Goal: Task Accomplishment & Management: Complete application form

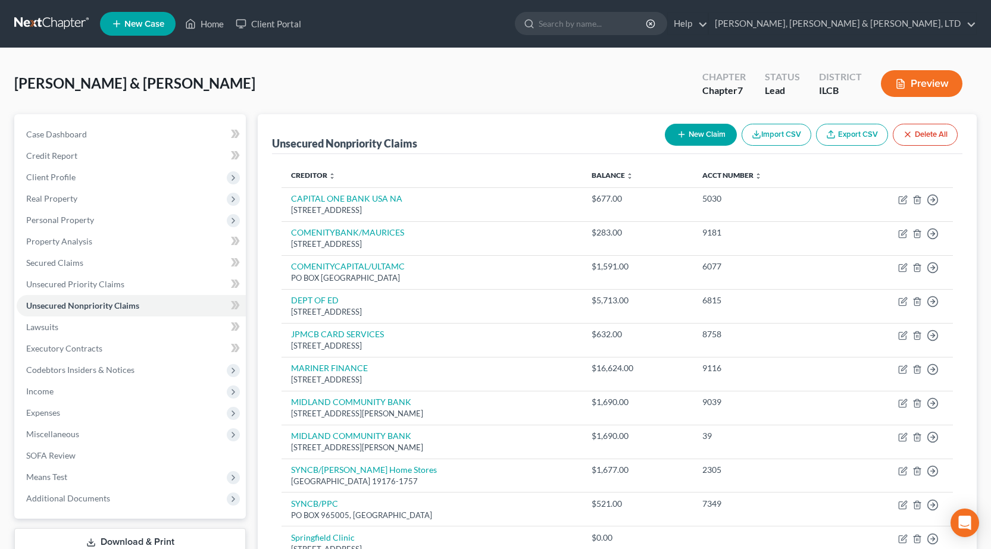
click at [40, 17] on link at bounding box center [52, 23] width 76 height 21
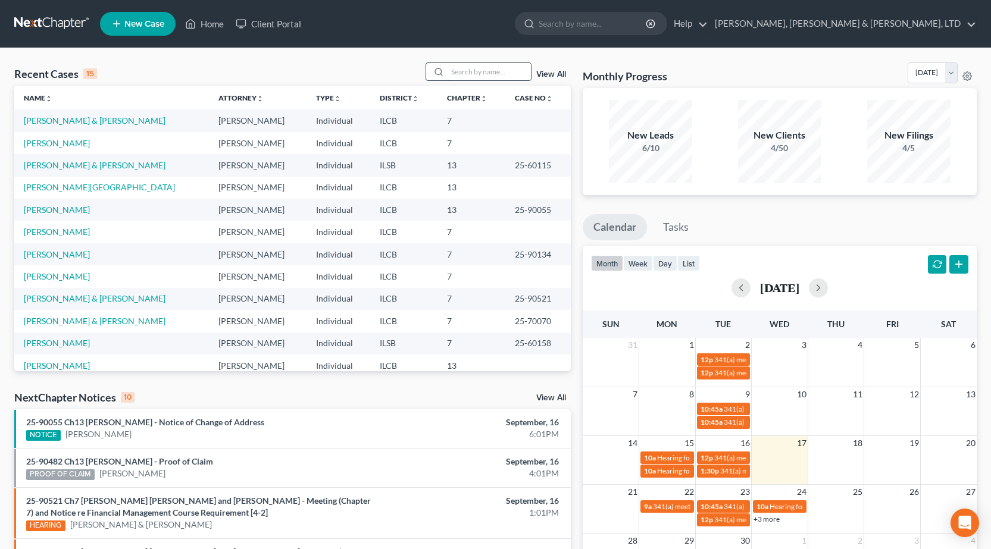
click at [479, 68] on input "search" at bounding box center [489, 71] width 83 height 17
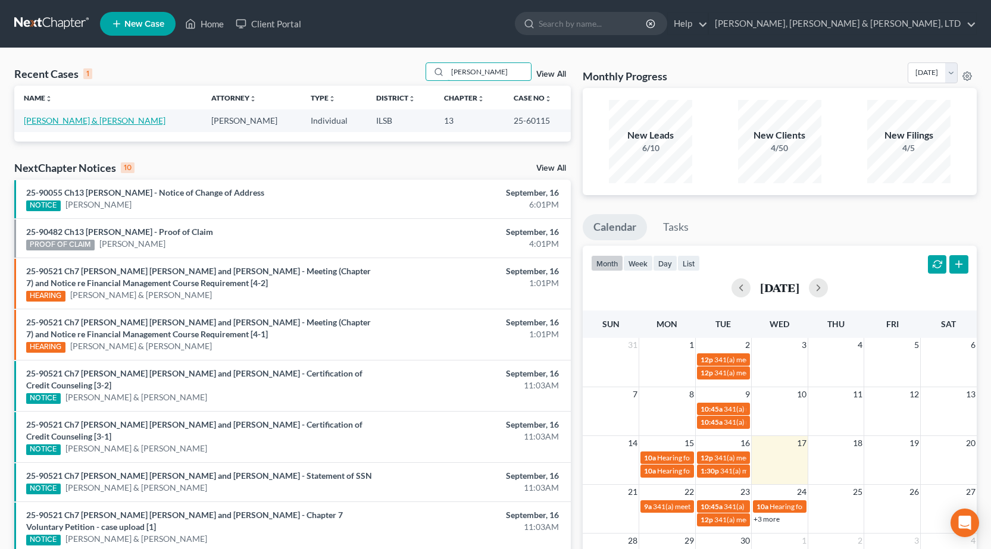
type input "[PERSON_NAME]"
click at [73, 118] on link "Tuel, Ronald & Pamela" at bounding box center [95, 120] width 142 height 10
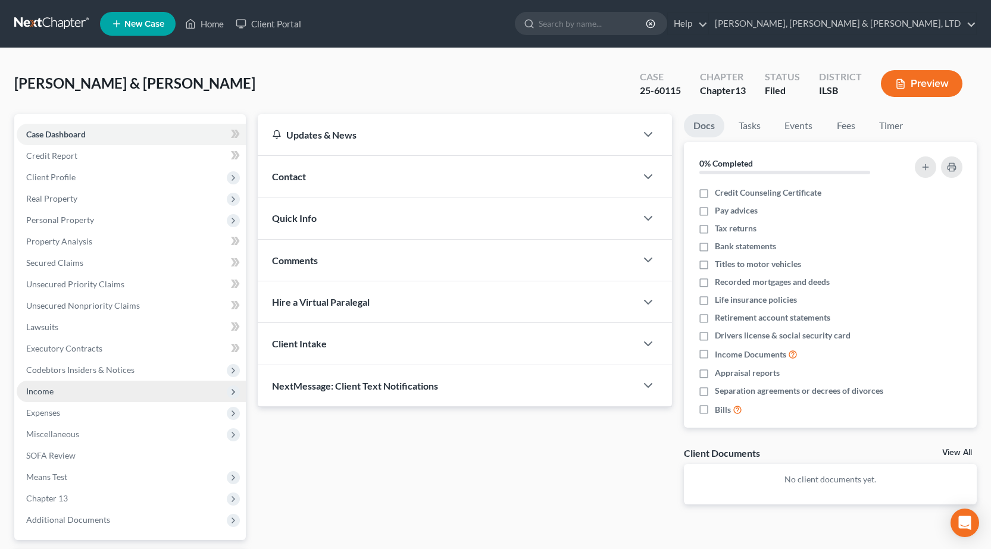
click at [58, 391] on span "Income" at bounding box center [131, 391] width 229 height 21
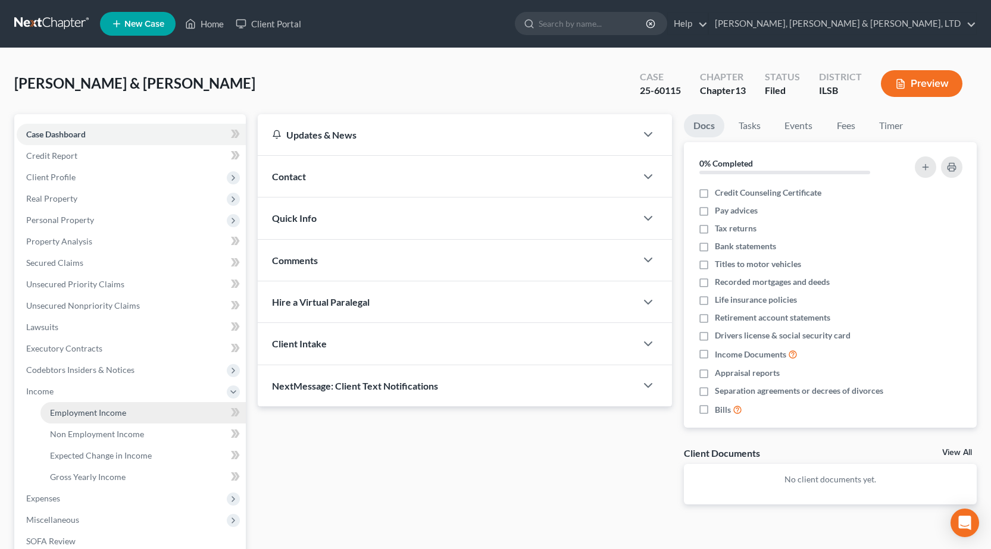
click at [59, 408] on span "Employment Income" at bounding box center [88, 413] width 76 height 10
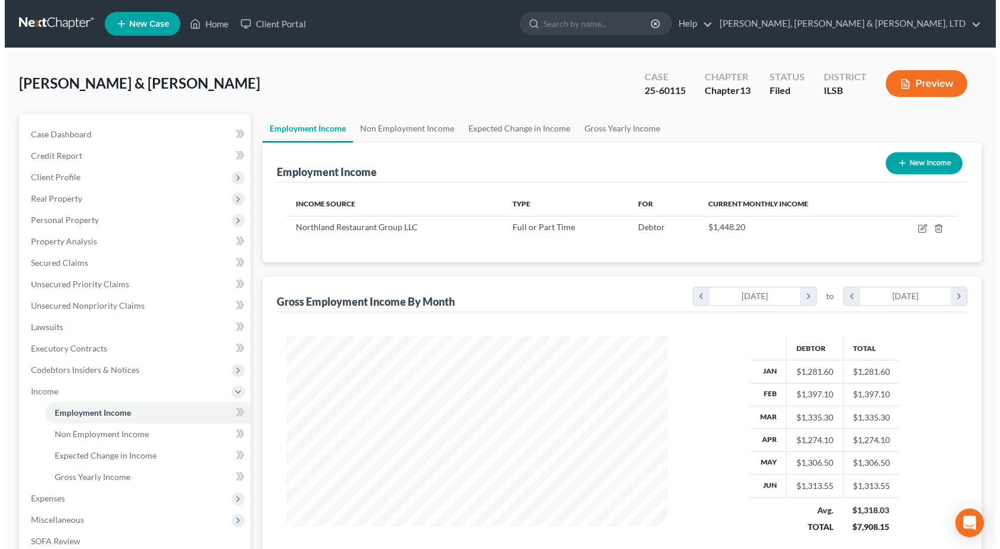
scroll to position [214, 405]
click at [926, 157] on button "New Income" at bounding box center [919, 163] width 77 height 22
select select "0"
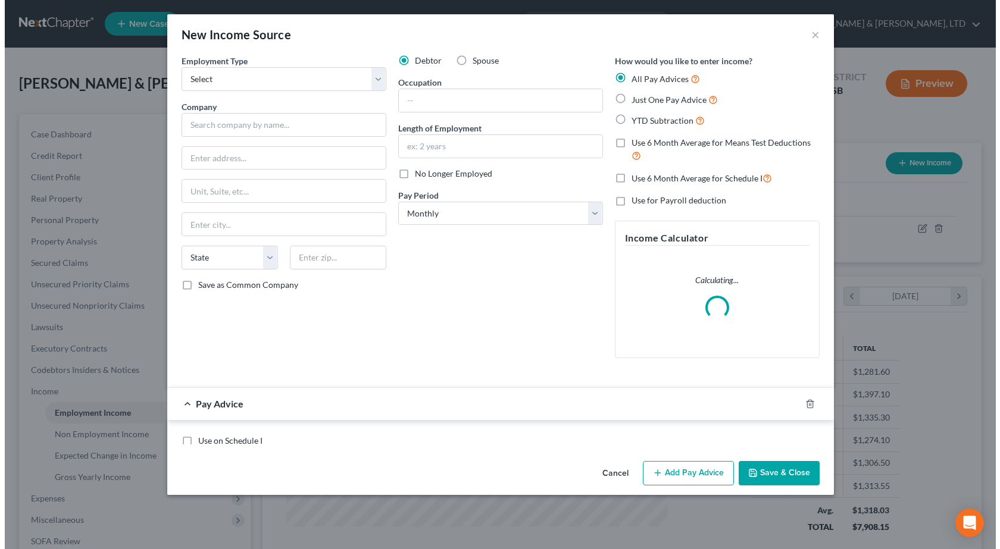
scroll to position [214, 410]
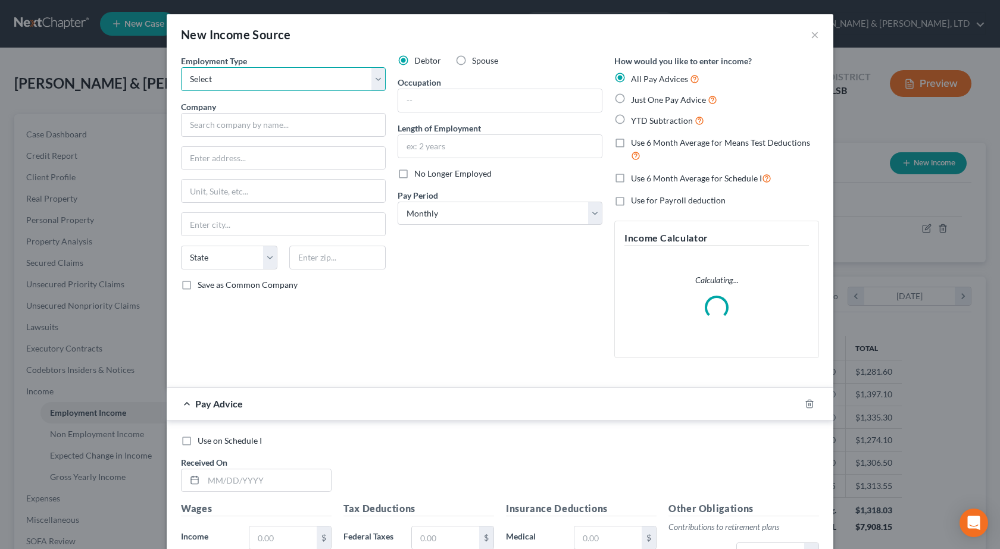
click at [259, 84] on select "Select Full or Part Time Employment Self Employment" at bounding box center [283, 79] width 205 height 24
select select "0"
click at [181, 67] on select "Select Full or Part Time Employment Self Employment" at bounding box center [283, 79] width 205 height 24
click at [227, 122] on input "text" at bounding box center [283, 125] width 205 height 24
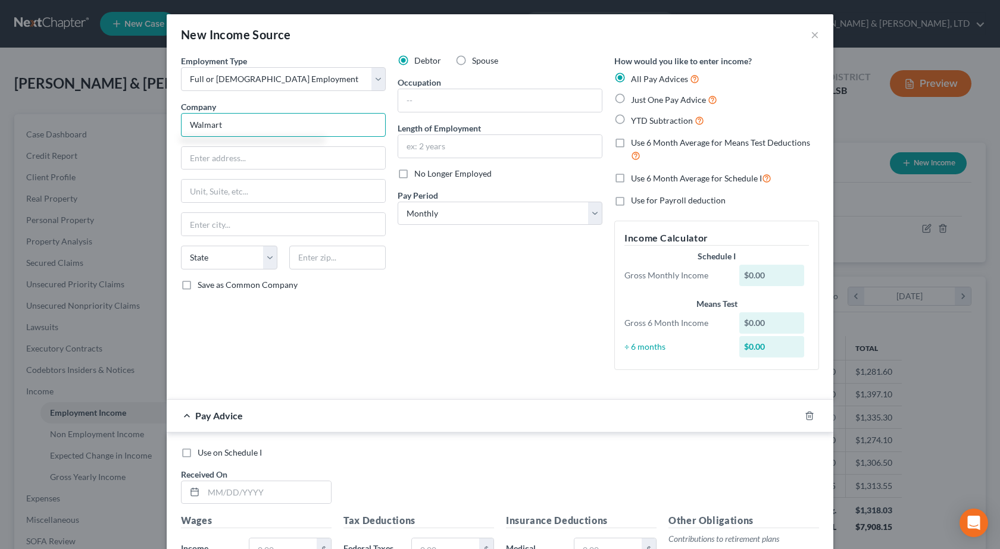
type input "Walmart"
type input "702 SW 8th Street"
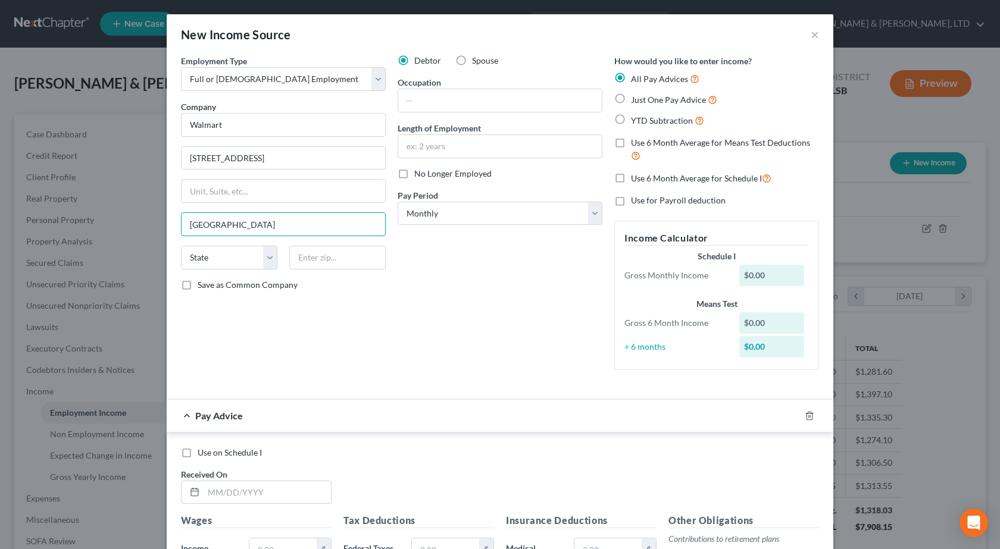
type input "Bentonville"
select select "2"
type input "72716"
click at [510, 289] on div "Debtor Spouse Occupation Length of Employment No Longer Employed Pay Period * S…" at bounding box center [500, 217] width 217 height 325
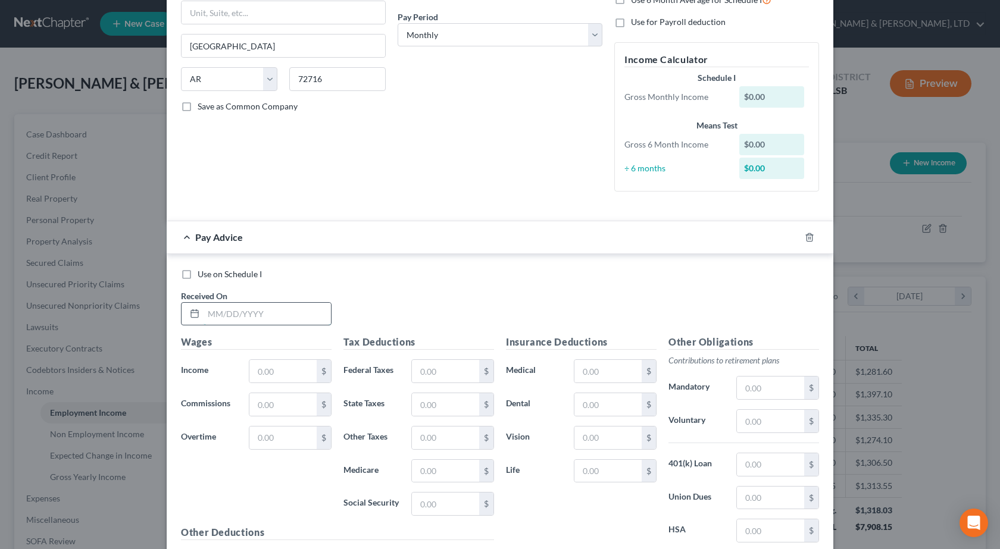
click at [234, 310] on input "text" at bounding box center [267, 314] width 127 height 23
click at [198, 274] on label "Use on Schedule I" at bounding box center [230, 274] width 64 height 12
click at [202, 274] on input "Use on Schedule I" at bounding box center [206, 272] width 8 height 8
checkbox input "true"
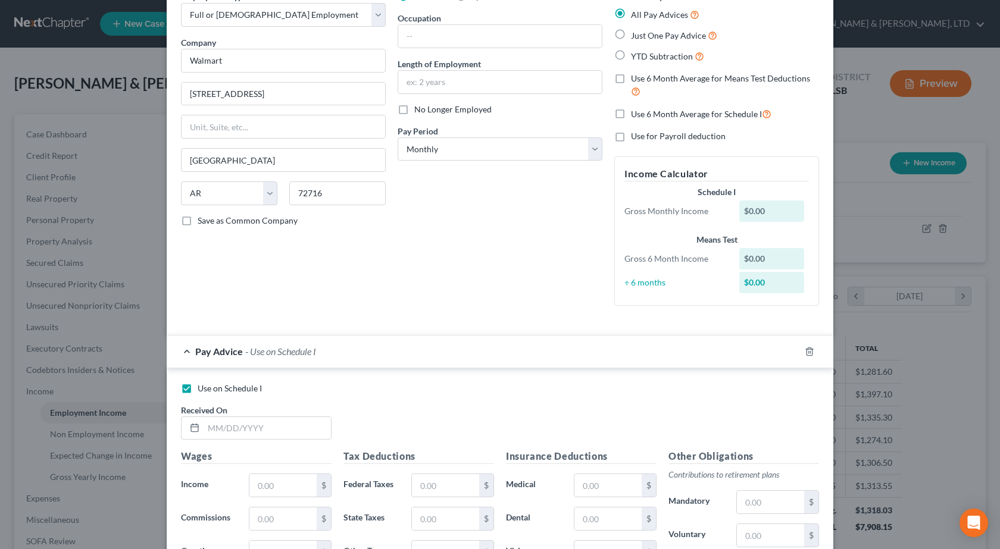
scroll to position [0, 0]
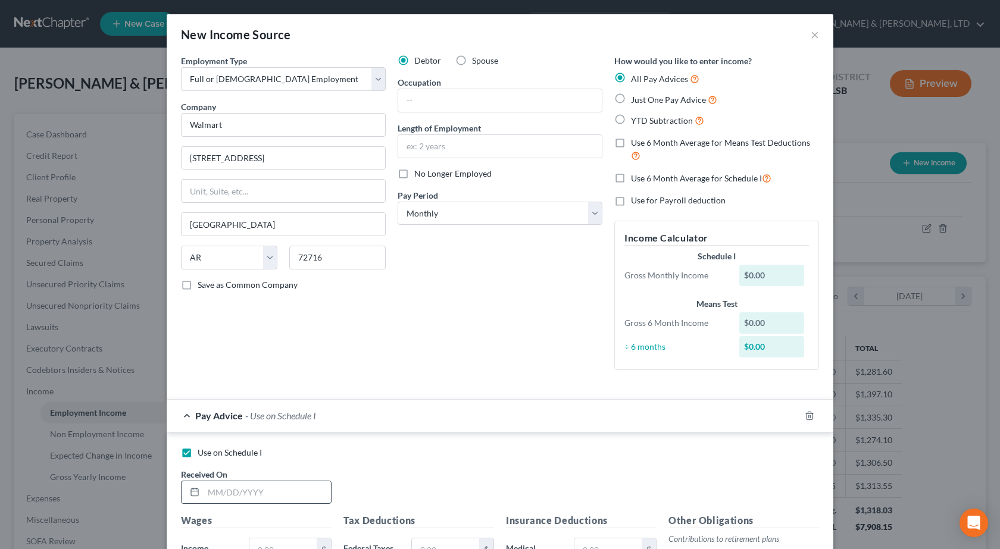
click at [243, 489] on input "text" at bounding box center [267, 493] width 127 height 23
click at [402, 352] on div "Debtor Spouse Occupation Length of Employment No Longer Employed Pay Period * S…" at bounding box center [500, 217] width 217 height 325
click at [226, 485] on input "text" at bounding box center [267, 493] width 127 height 23
click at [452, 218] on select "Select Monthly Twice Monthly Every Other Week Weekly" at bounding box center [500, 214] width 205 height 24
click at [398, 202] on select "Select Monthly Twice Monthly Every Other Week Weekly" at bounding box center [500, 214] width 205 height 24
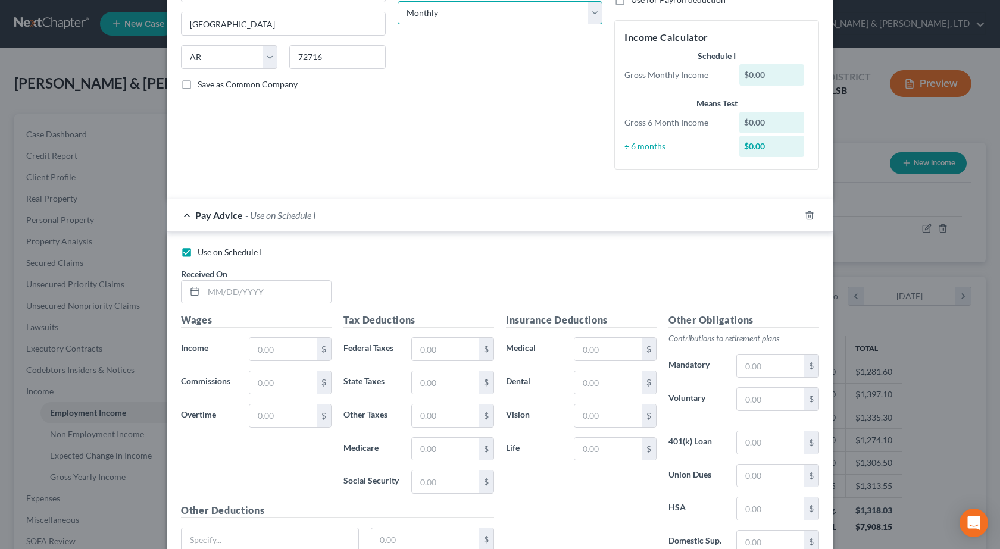
scroll to position [238, 0]
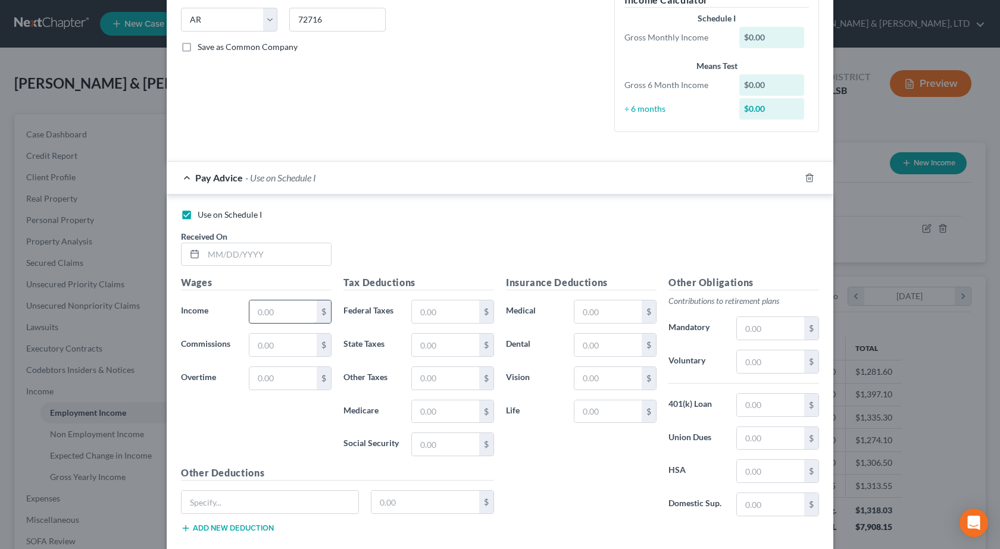
click at [278, 310] on input "text" at bounding box center [282, 312] width 67 height 23
type input "1,427.23"
click at [432, 315] on input "text" at bounding box center [445, 312] width 67 height 23
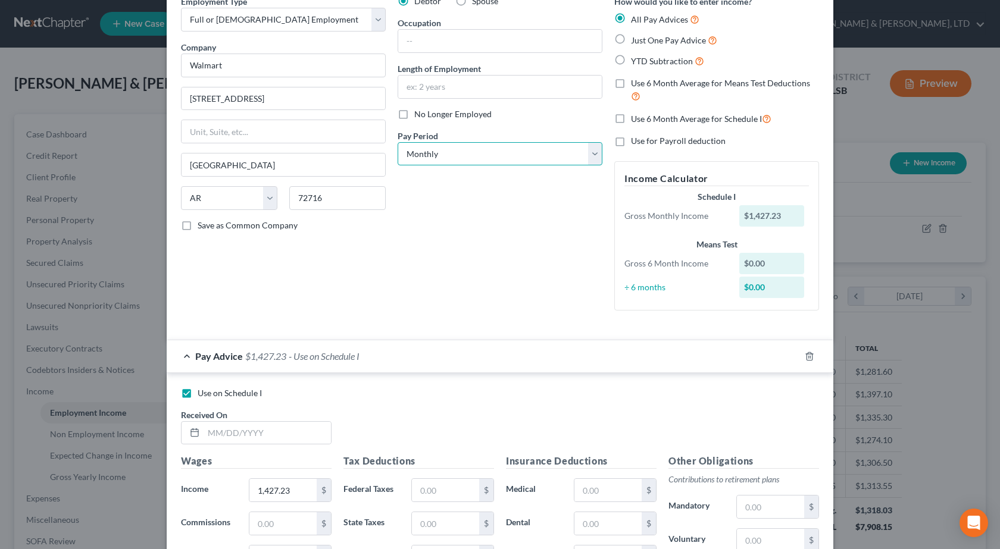
click at [474, 157] on select "Select Monthly Twice Monthly Every Other Week Weekly" at bounding box center [500, 154] width 205 height 24
select select "2"
click at [398, 142] on select "Select Monthly Twice Monthly Every Other Week Weekly" at bounding box center [500, 154] width 205 height 24
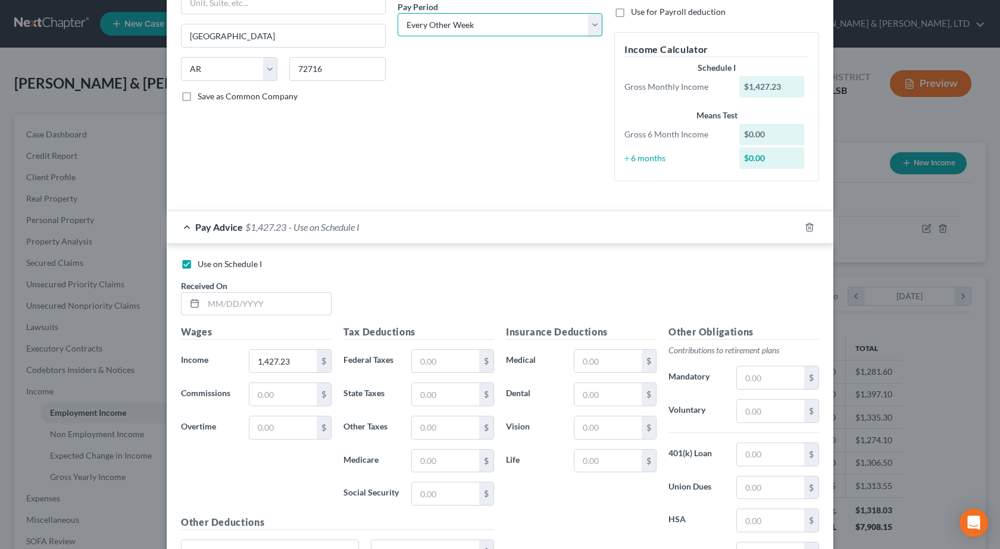
scroll to position [298, 0]
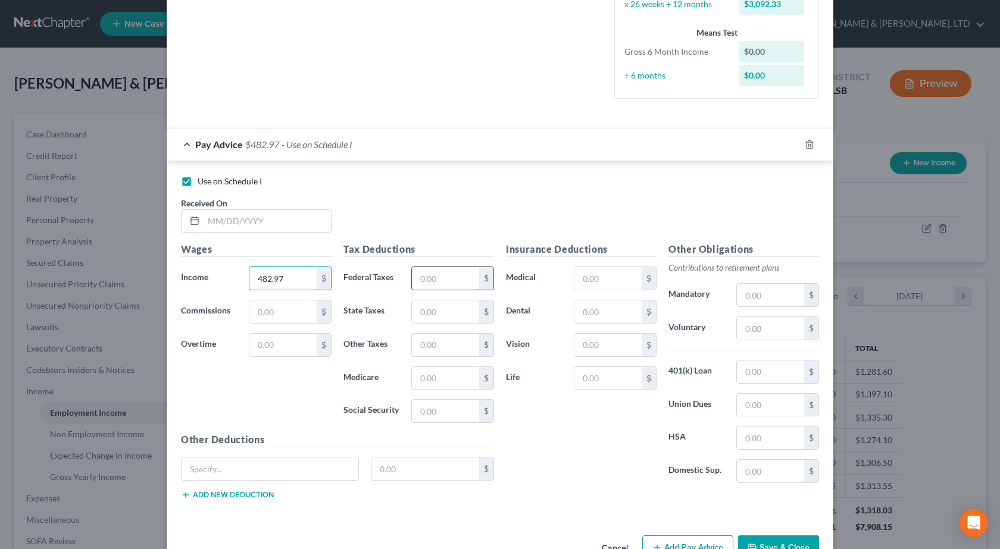
type input "482.97"
click at [445, 282] on input "text" at bounding box center [445, 278] width 67 height 23
click at [232, 215] on input "text" at bounding box center [267, 221] width 127 height 23
type input "09/11/2025"
click at [276, 277] on input "482.97" at bounding box center [282, 278] width 67 height 23
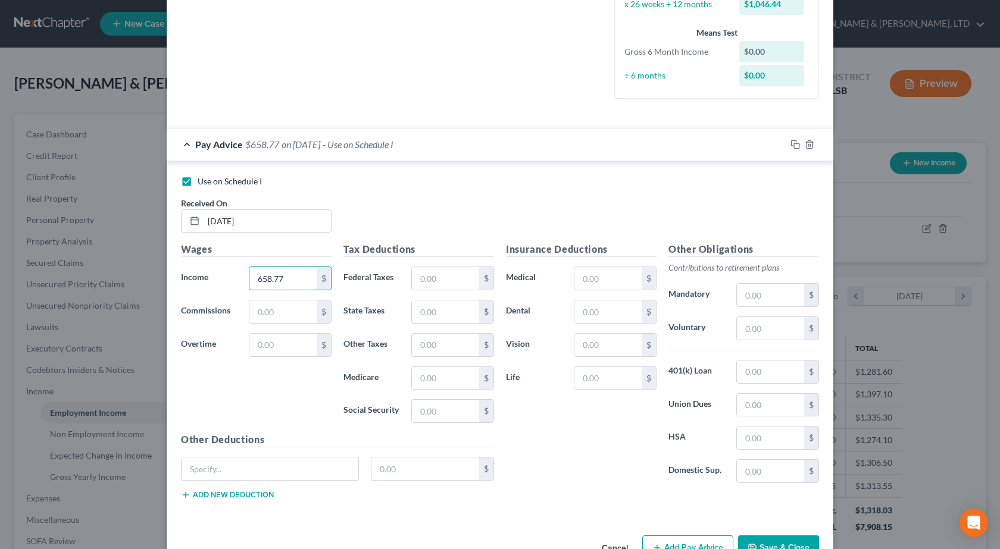
type input "658.77"
type input "8.17"
type input "32.6"
type input "9.55"
type input "40.83"
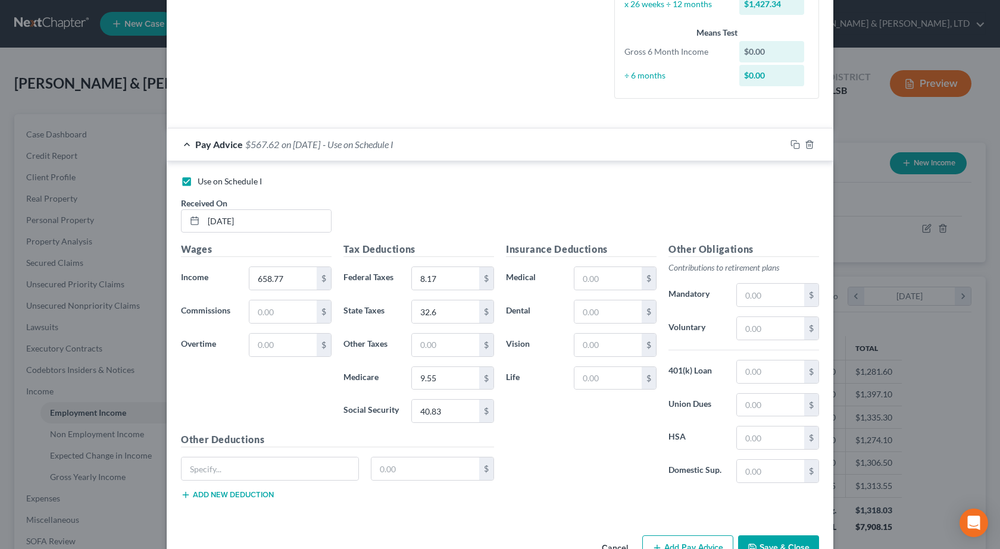
click at [524, 420] on div "Insurance Deductions Medical $ Dental $ Vision $ Life $" at bounding box center [581, 367] width 162 height 251
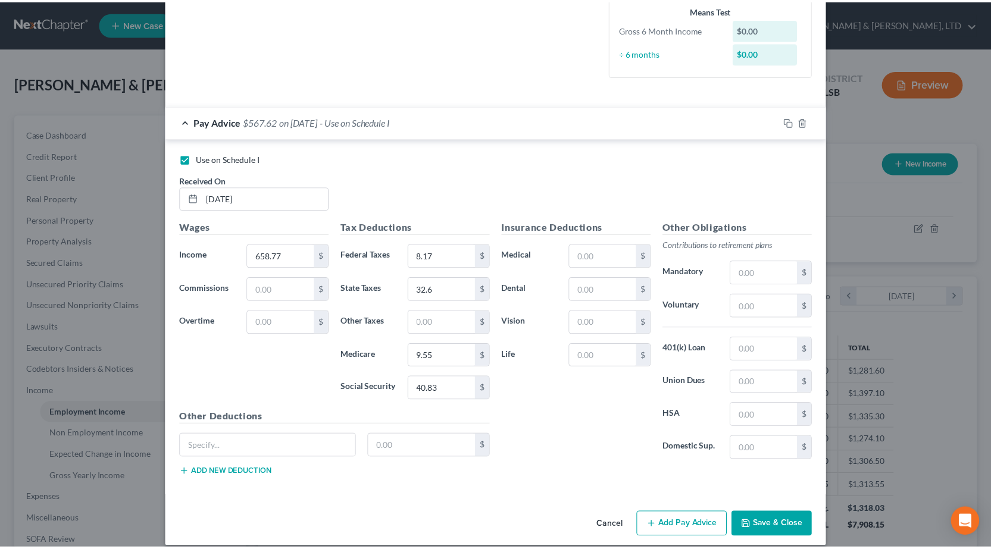
scroll to position [333, 0]
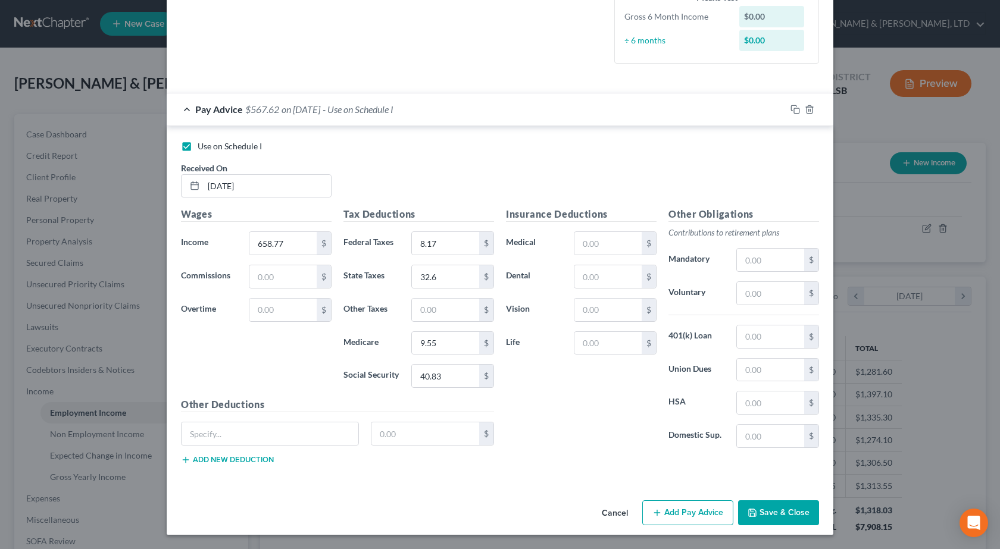
click at [761, 521] on button "Save & Close" at bounding box center [778, 513] width 81 height 25
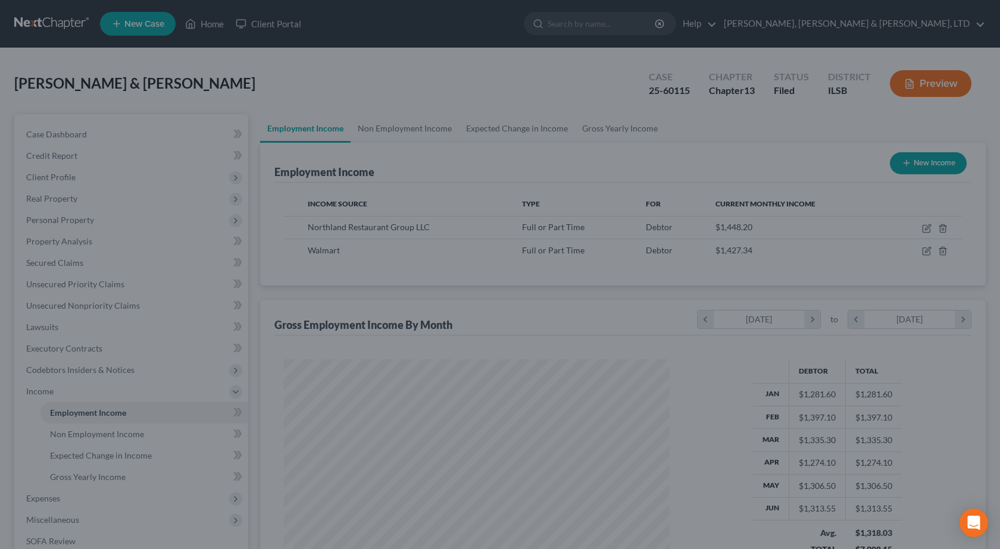
scroll to position [594997, 594805]
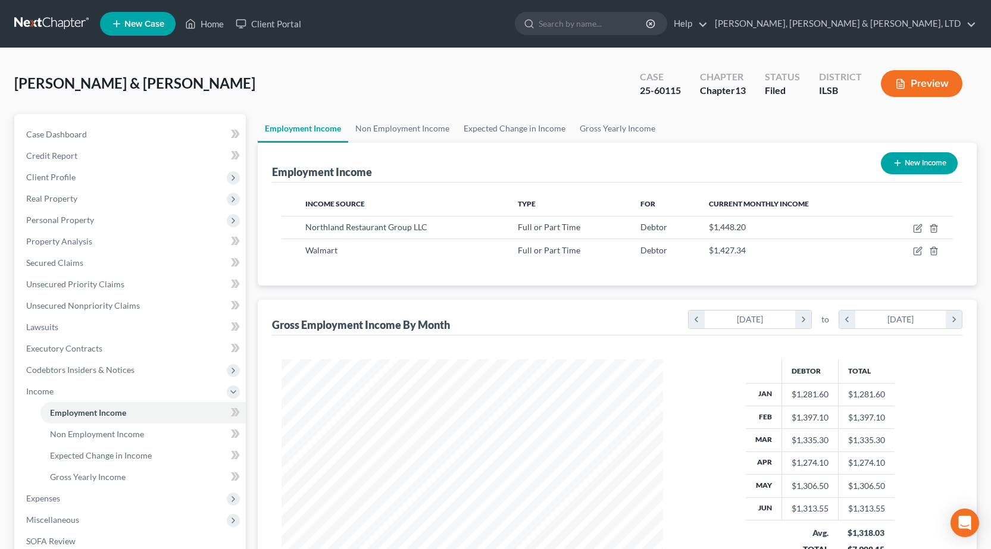
click at [926, 78] on button "Preview" at bounding box center [922, 83] width 82 height 27
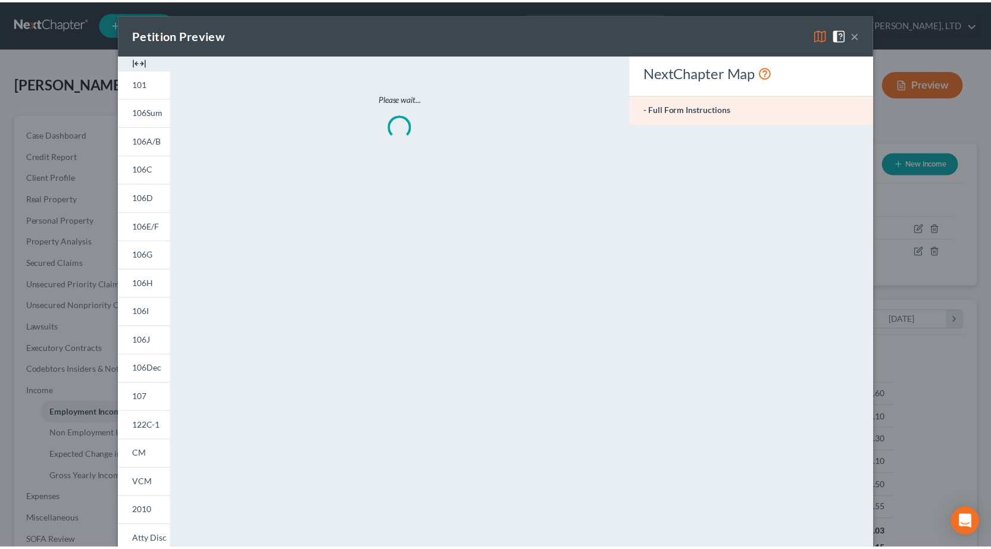
scroll to position [214, 410]
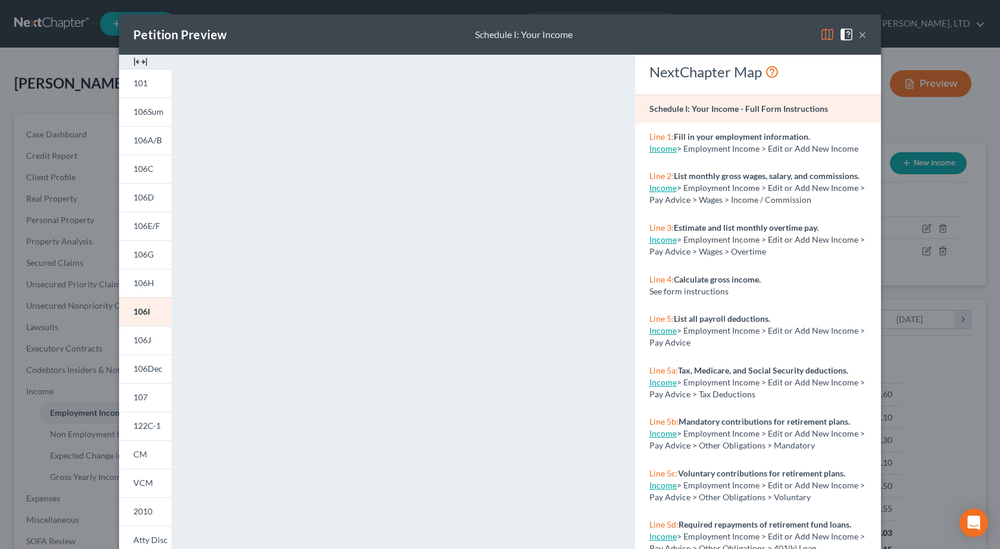
click at [931, 380] on div "Petition Preview Schedule I: Your Income × 101 106Sum 106A/B 106C 106D 106E/F 1…" at bounding box center [500, 274] width 1000 height 549
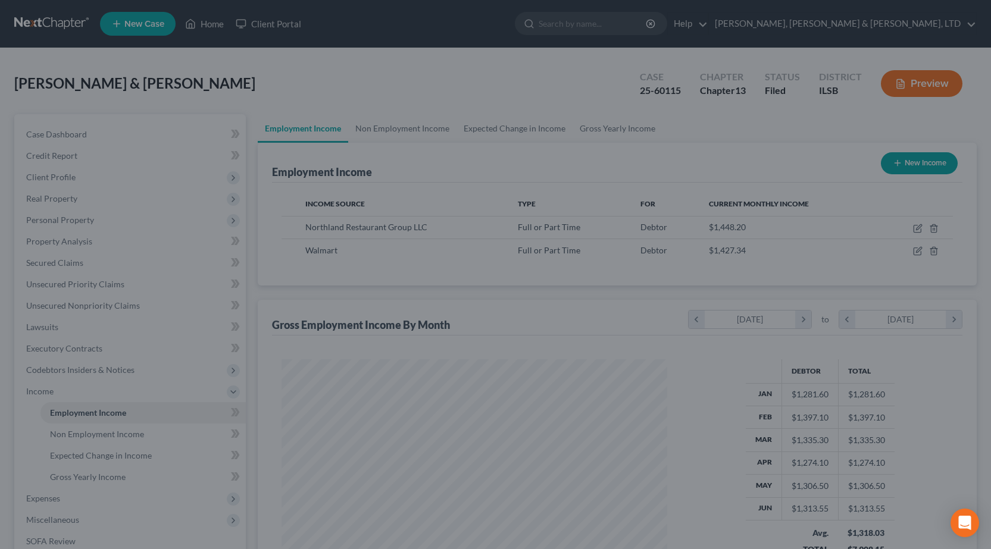
scroll to position [594997, 594805]
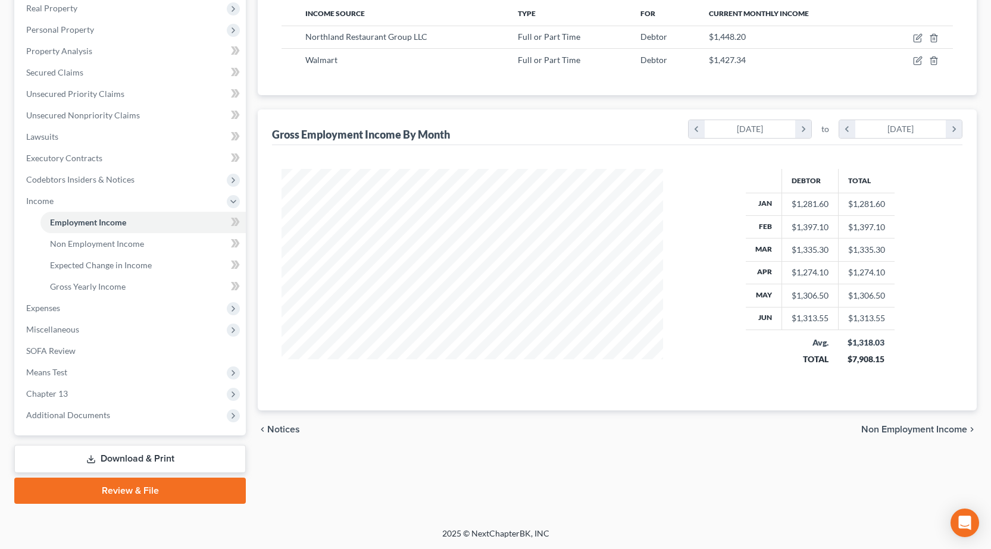
click at [96, 455] on link "Download & Print" at bounding box center [130, 459] width 232 height 28
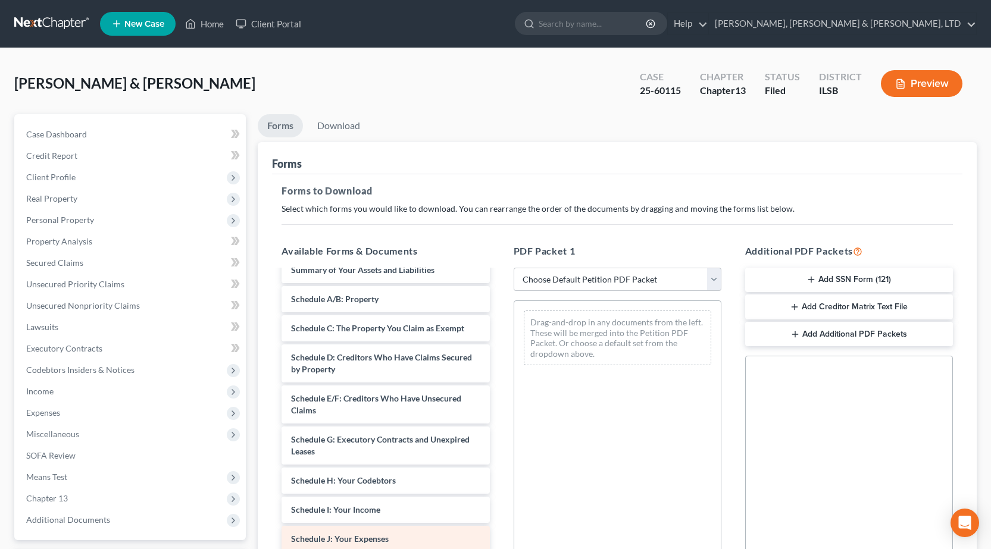
scroll to position [119, 0]
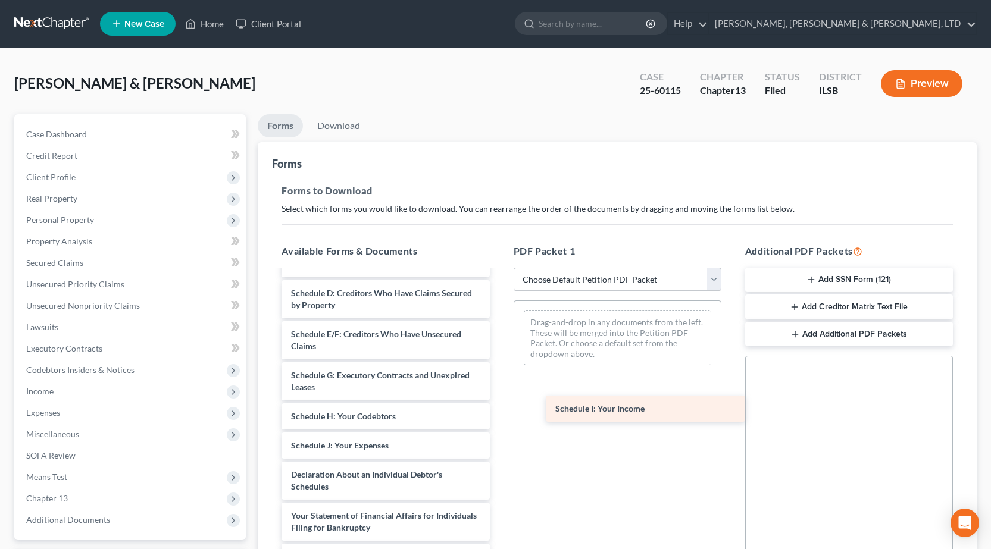
drag, startPoint x: 334, startPoint y: 442, endPoint x: 601, endPoint y: 396, distance: 270.5
click at [499, 398] on div "Schedule I: Your Income Voluntary Petition for Individuals Filing for Bankruptc…" at bounding box center [385, 431] width 227 height 559
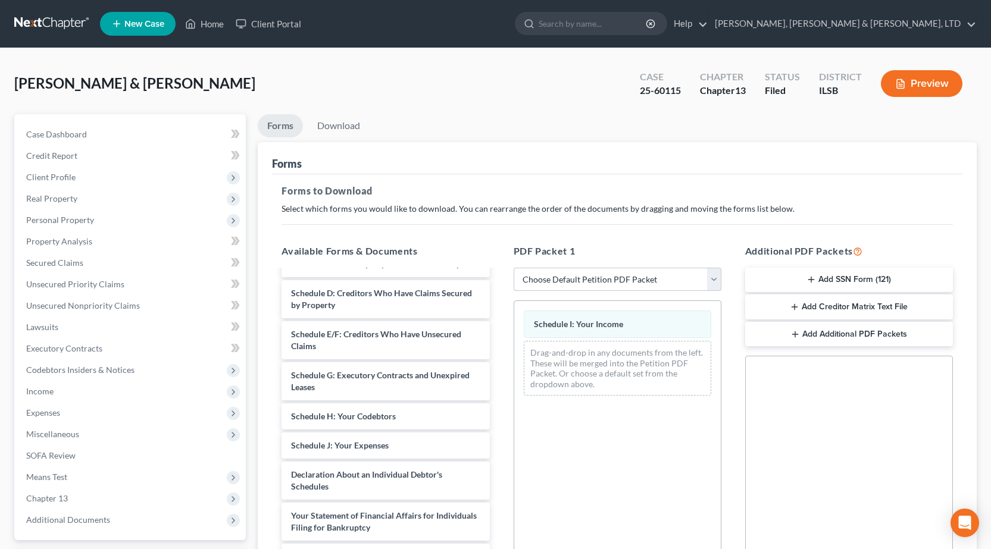
click at [598, 275] on select "Choose Default Petition PDF Packet Complete Bankruptcy Petition (all forms and …" at bounding box center [618, 280] width 208 height 24
select select "5"
click at [514, 268] on select "Choose Default Petition PDF Packet Complete Bankruptcy Petition (all forms and …" at bounding box center [618, 280] width 208 height 24
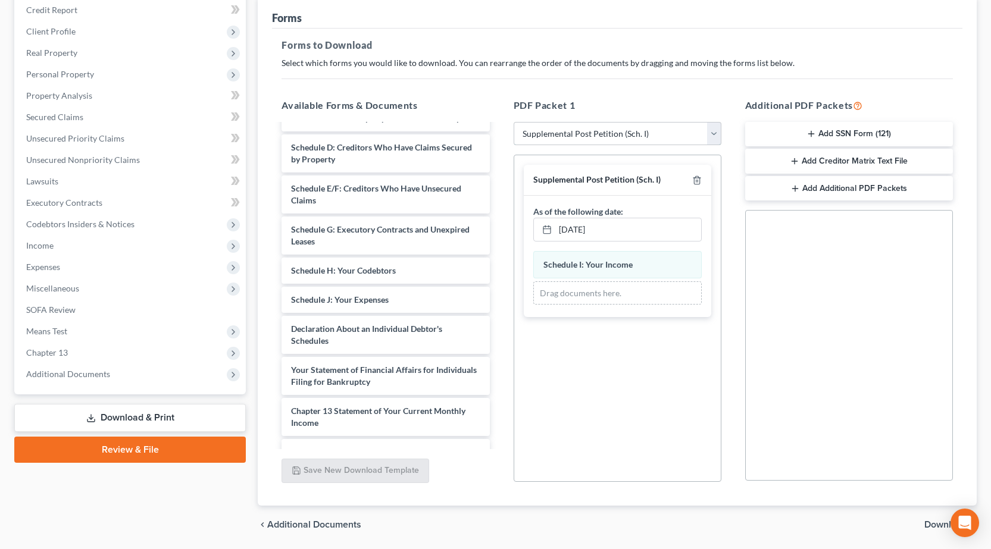
scroll to position [186, 0]
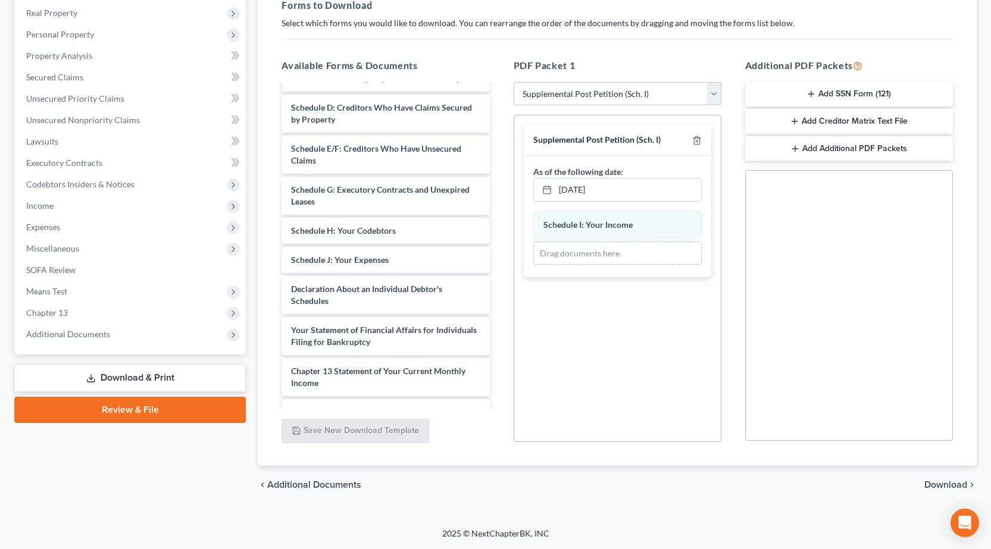
click at [959, 485] on span "Download" at bounding box center [945, 485] width 43 height 10
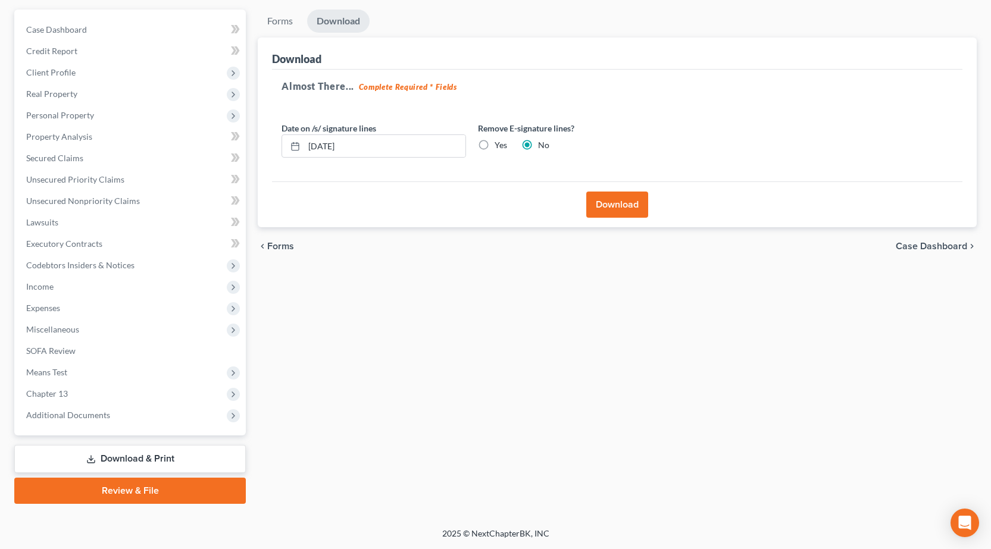
scroll to position [105, 0]
click at [616, 203] on button "Download" at bounding box center [617, 205] width 62 height 26
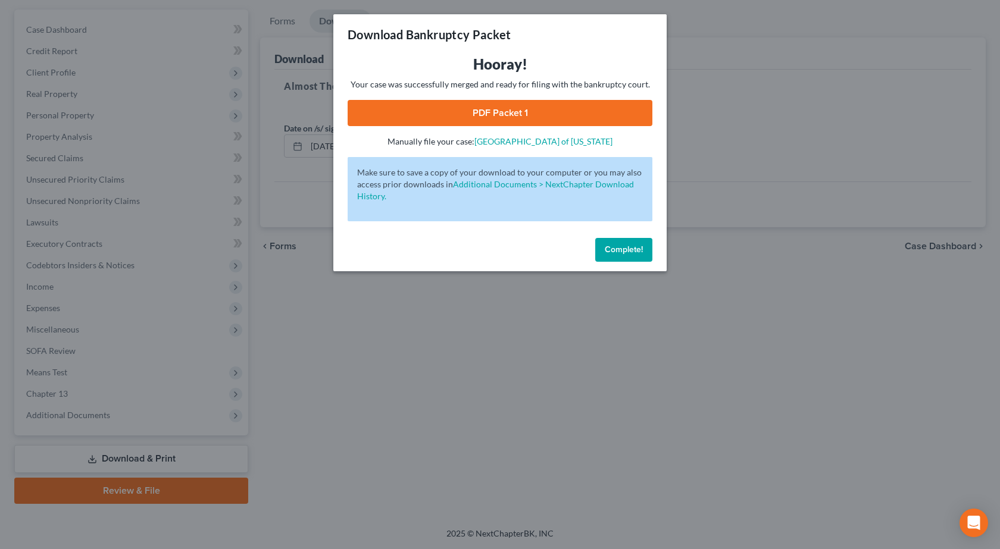
click at [494, 118] on link "PDF Packet 1" at bounding box center [500, 113] width 305 height 26
click at [88, 194] on div "Download Bankruptcy Packet Hooray! Your case was successfully merged and ready …" at bounding box center [500, 274] width 1000 height 549
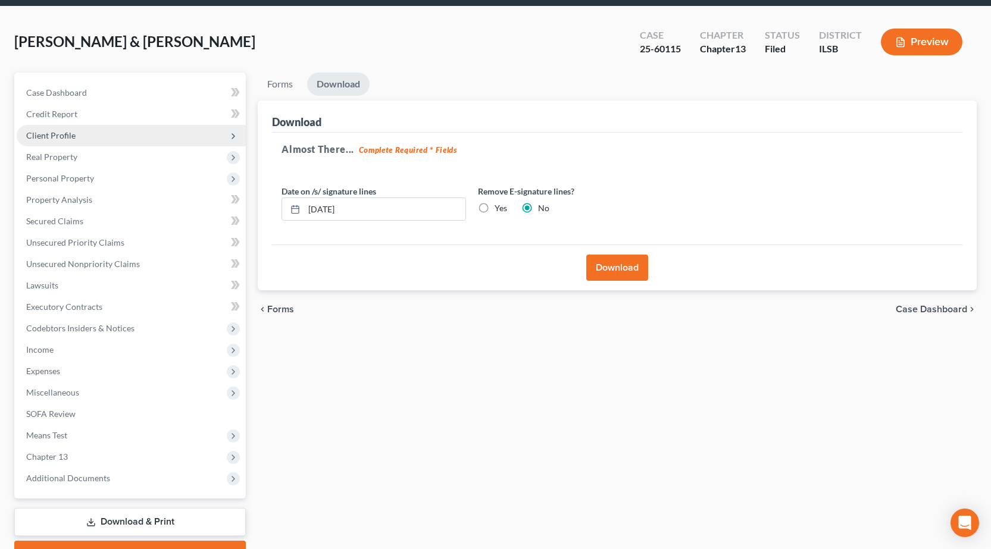
scroll to position [0, 0]
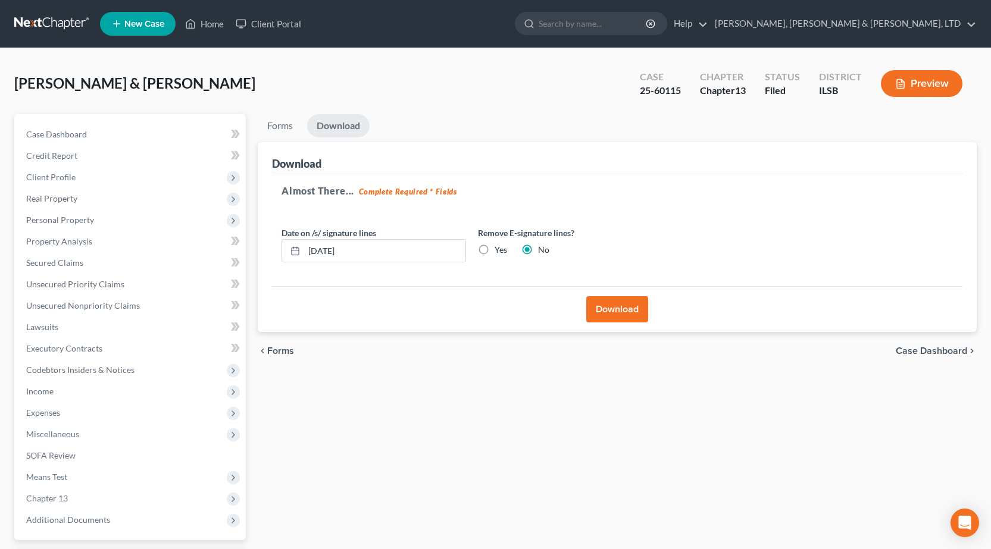
click at [67, 21] on link at bounding box center [52, 23] width 76 height 21
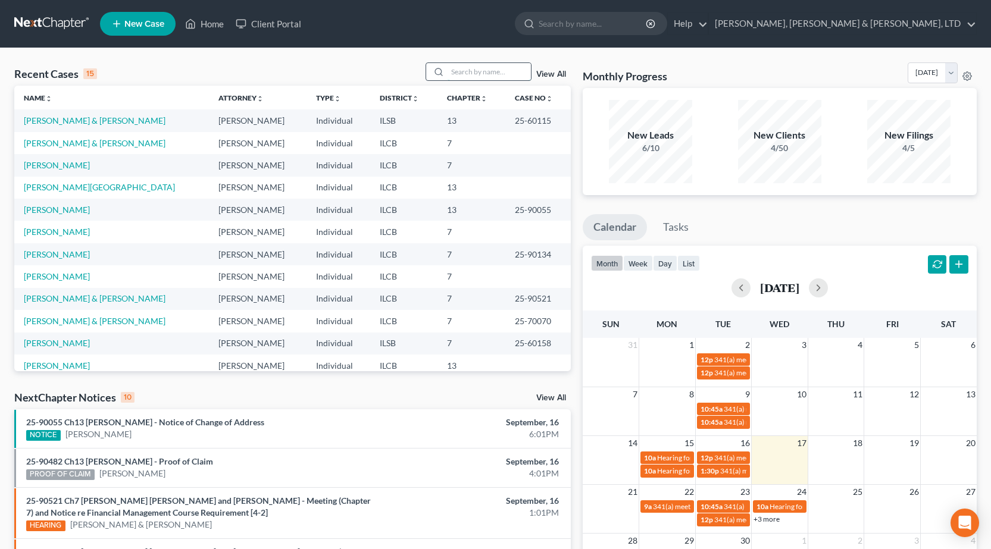
click at [467, 72] on input "search" at bounding box center [489, 71] width 83 height 17
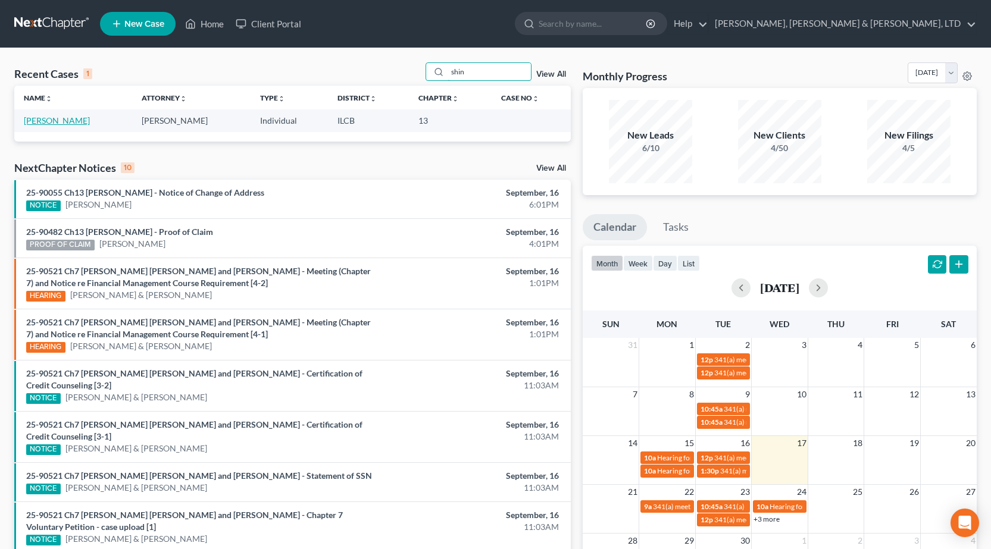
type input "shin"
click at [55, 121] on link "Shinholster, Penny" at bounding box center [57, 120] width 66 height 10
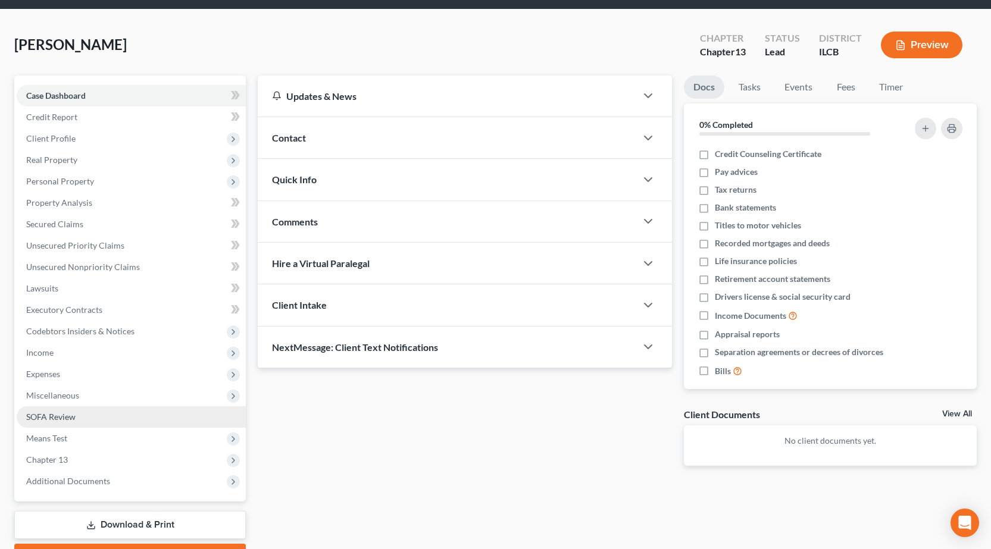
scroll to position [60, 0]
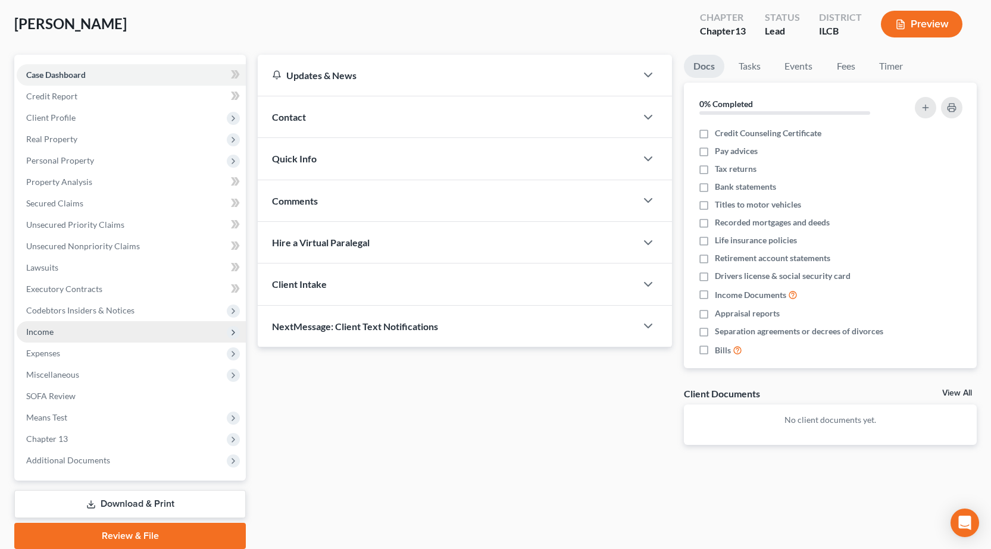
click at [83, 330] on span "Income" at bounding box center [131, 331] width 229 height 21
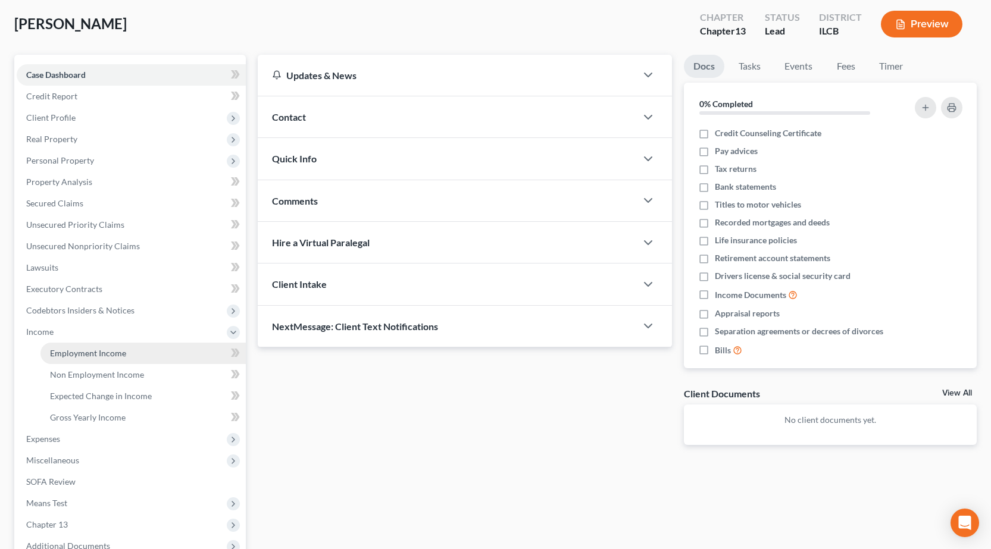
click at [139, 352] on link "Employment Income" at bounding box center [142, 353] width 205 height 21
